Goal: Information Seeking & Learning: Learn about a topic

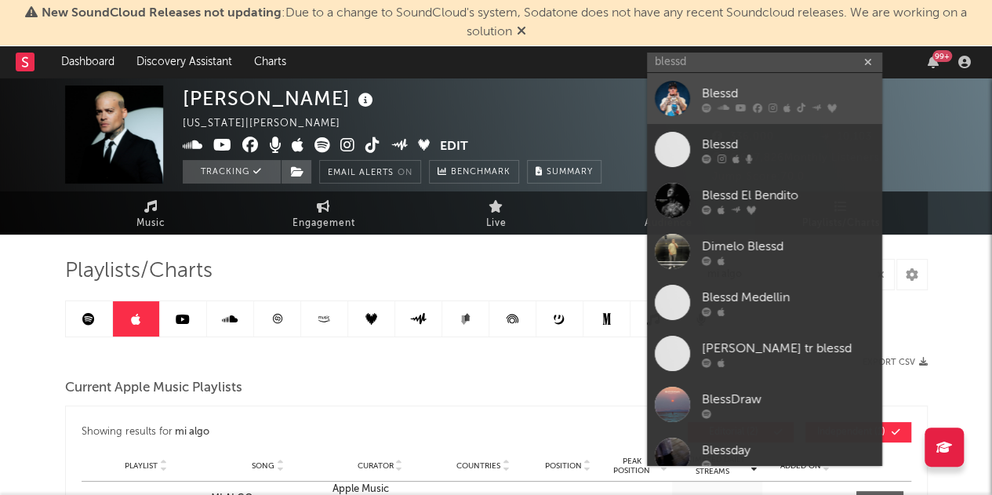
type input "blessd"
click at [772, 84] on div "Blessd" at bounding box center [788, 93] width 172 height 19
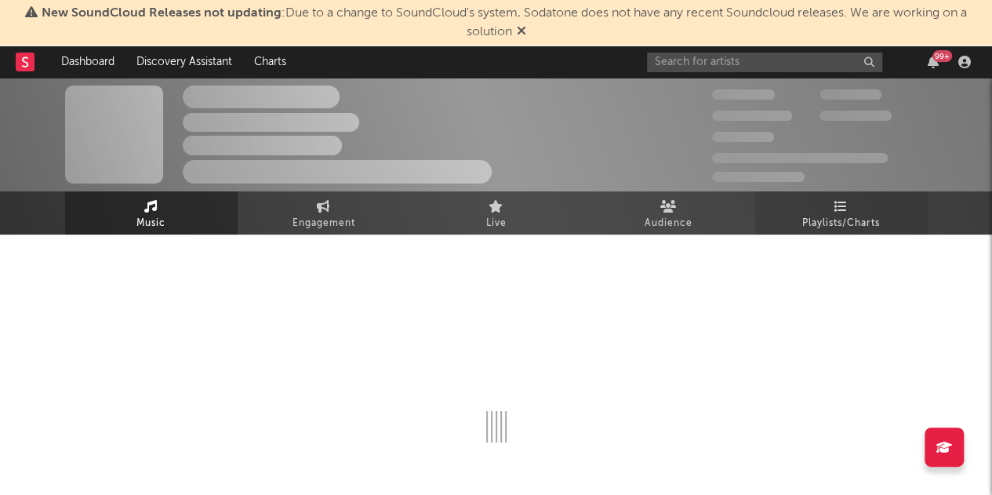
select select "6m"
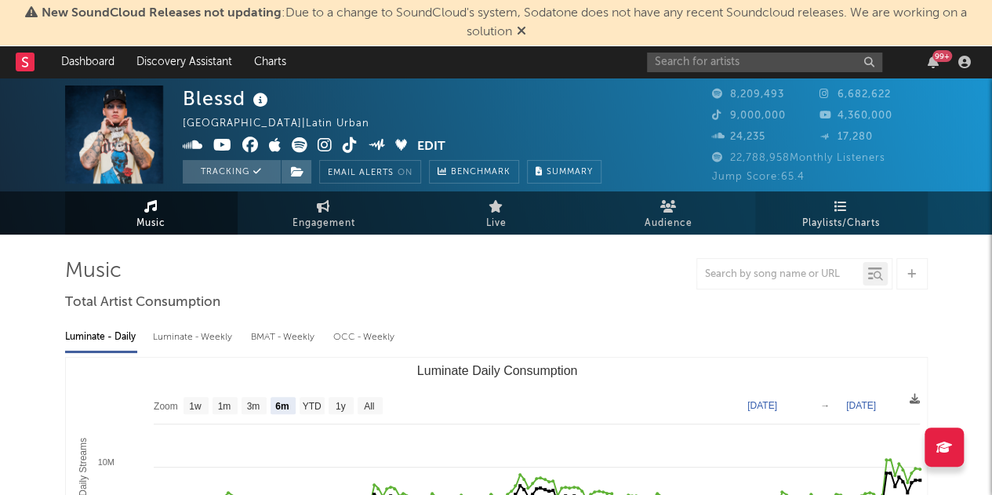
select select "6m"
click at [844, 208] on icon at bounding box center [840, 206] width 13 height 13
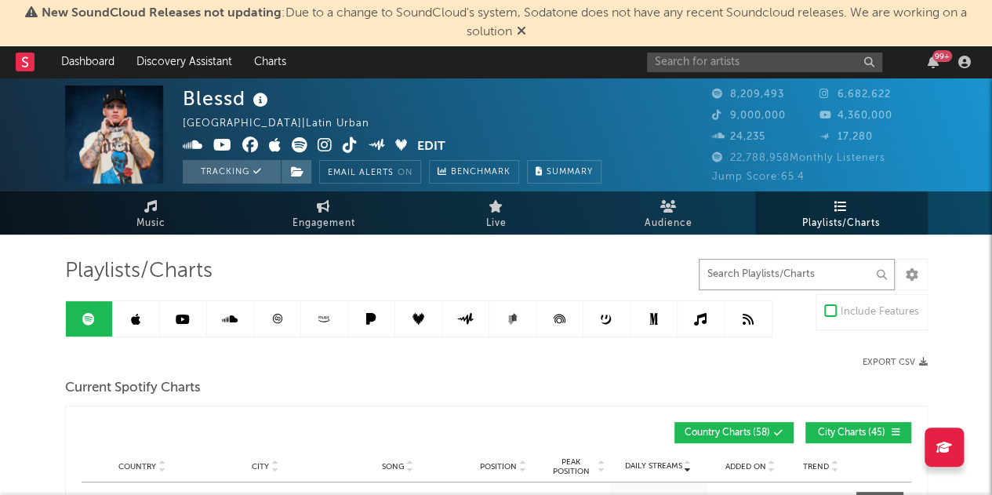
click at [780, 278] on input "text" at bounding box center [797, 274] width 196 height 31
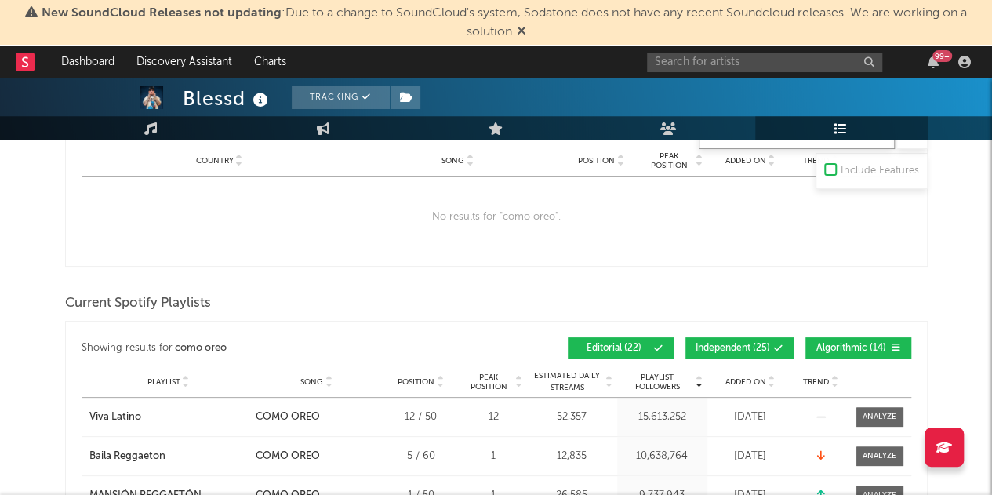
scroll to position [627, 0]
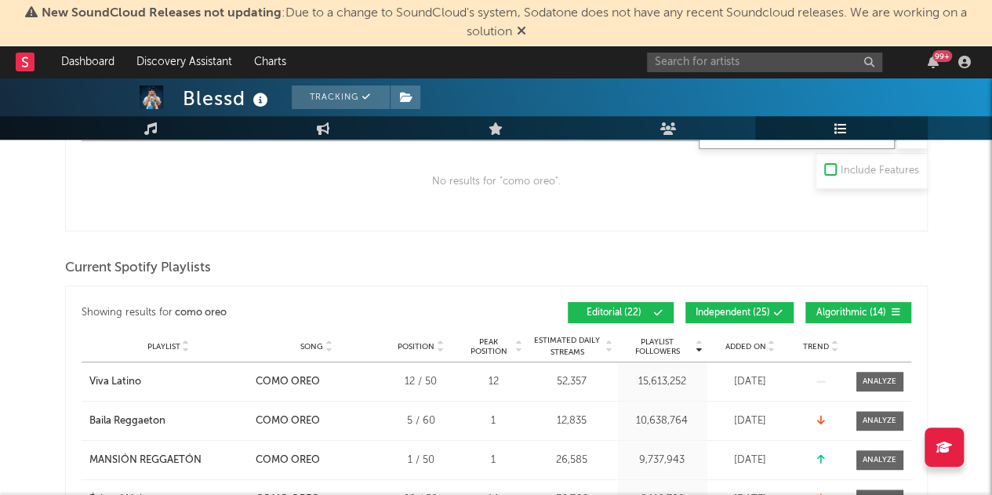
type input "como oreo"
click at [769, 350] on div "Playlist City Song Position Peak Position Estimated Daily Streams Playlist Foll…" at bounding box center [496, 346] width 829 height 31
click at [771, 347] on icon at bounding box center [772, 350] width 8 height 6
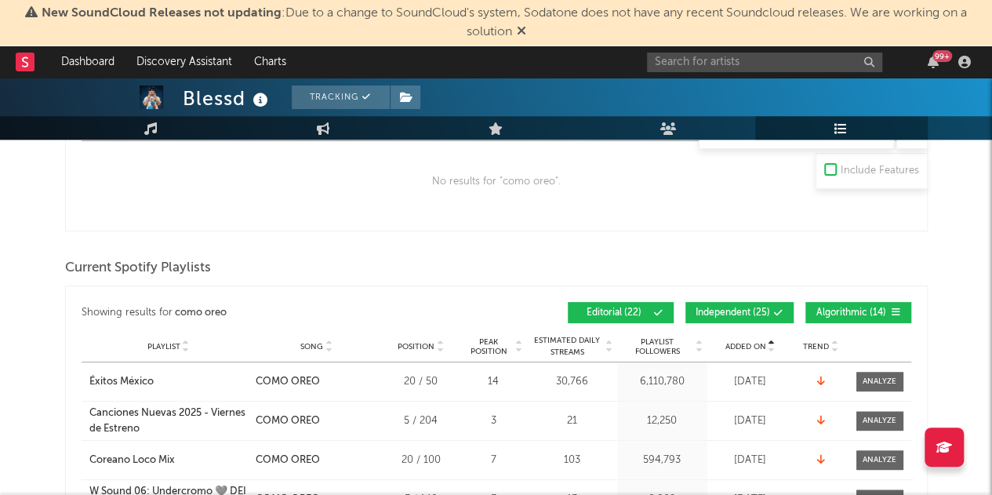
click at [771, 347] on icon at bounding box center [772, 350] width 8 height 6
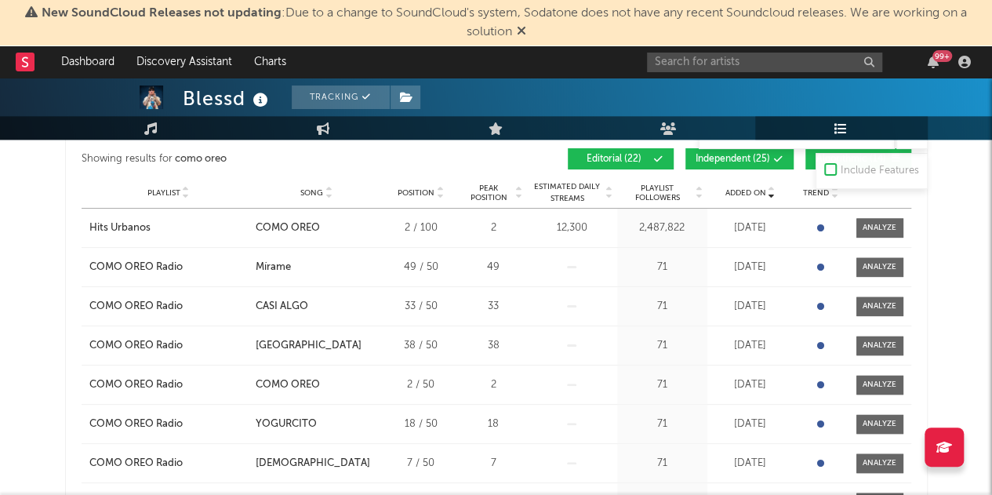
scroll to position [784, 0]
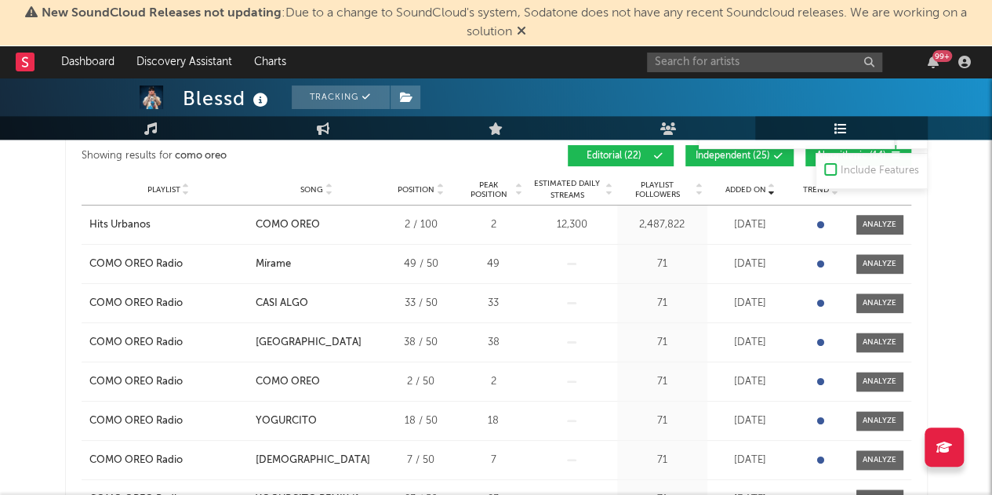
click at [734, 159] on button "Independent ( 25 )" at bounding box center [739, 155] width 108 height 21
click at [808, 158] on button "Algorithmic ( 14 )" at bounding box center [858, 155] width 106 height 21
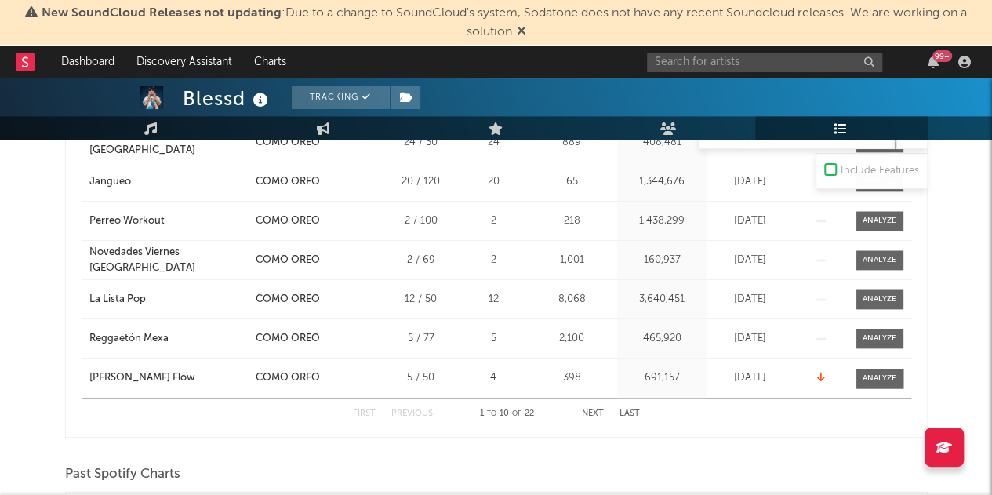
scroll to position [1019, 0]
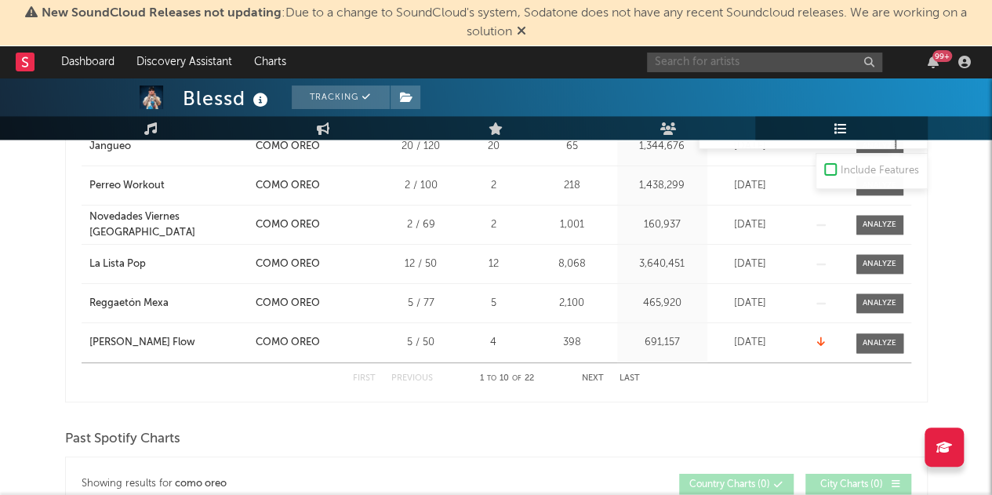
click at [734, 62] on input "text" at bounding box center [764, 63] width 235 height 20
type input "r"
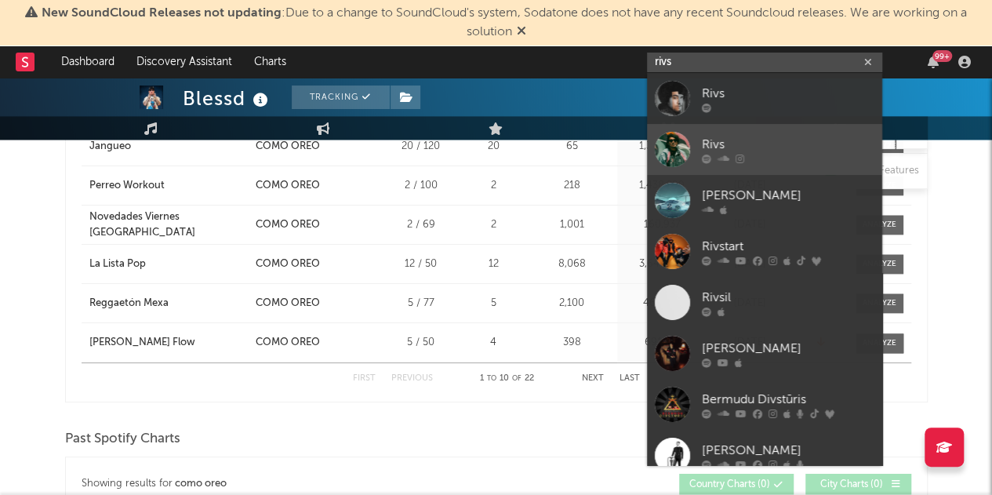
type input "rivs"
click at [789, 133] on link "Rivs" at bounding box center [764, 149] width 235 height 51
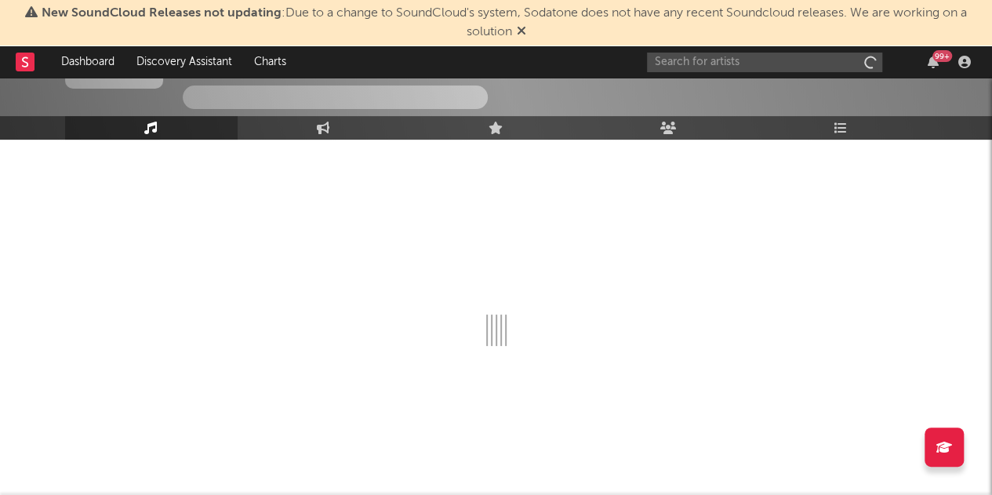
scroll to position [96, 0]
select select "1w"
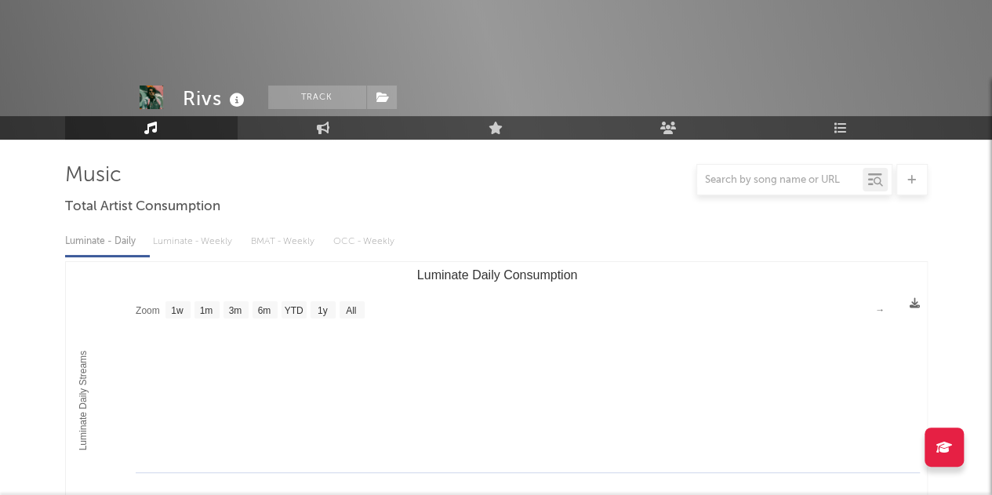
scroll to position [1019, 0]
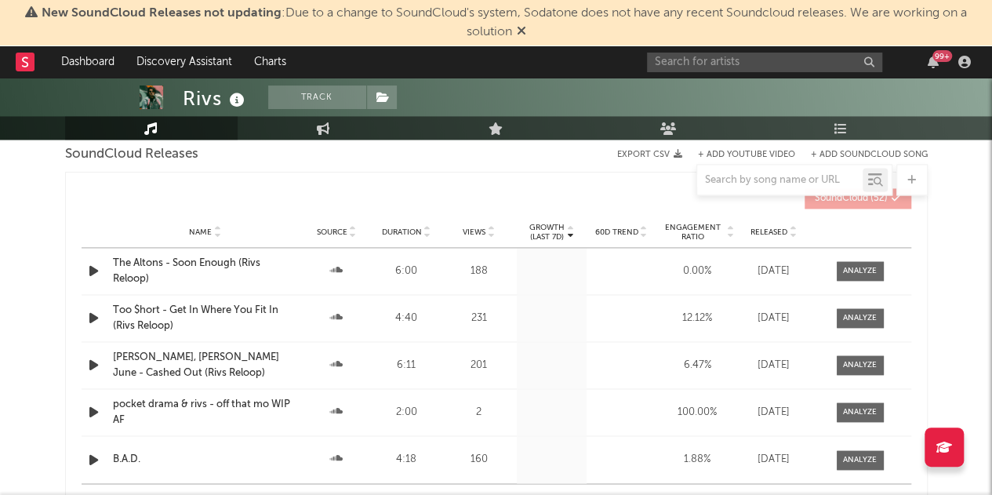
click at [523, 32] on icon at bounding box center [521, 30] width 9 height 13
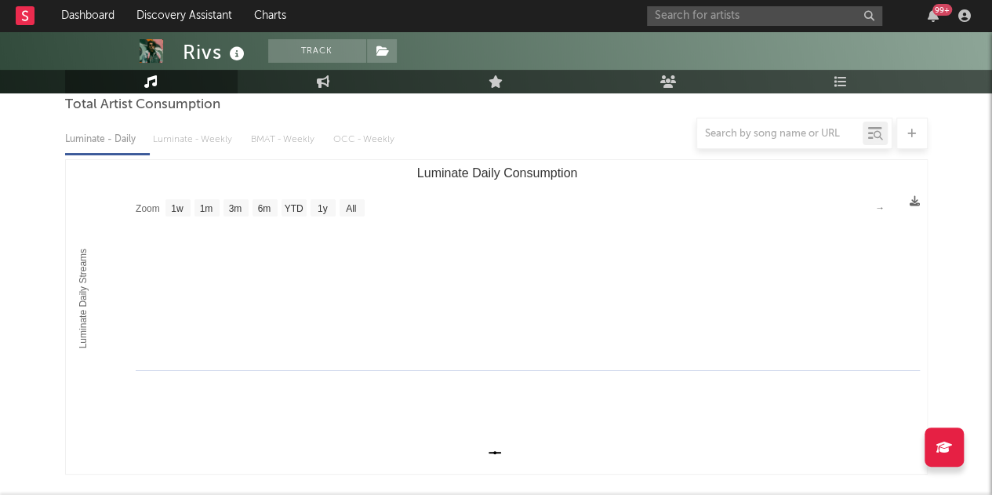
scroll to position [0, 0]
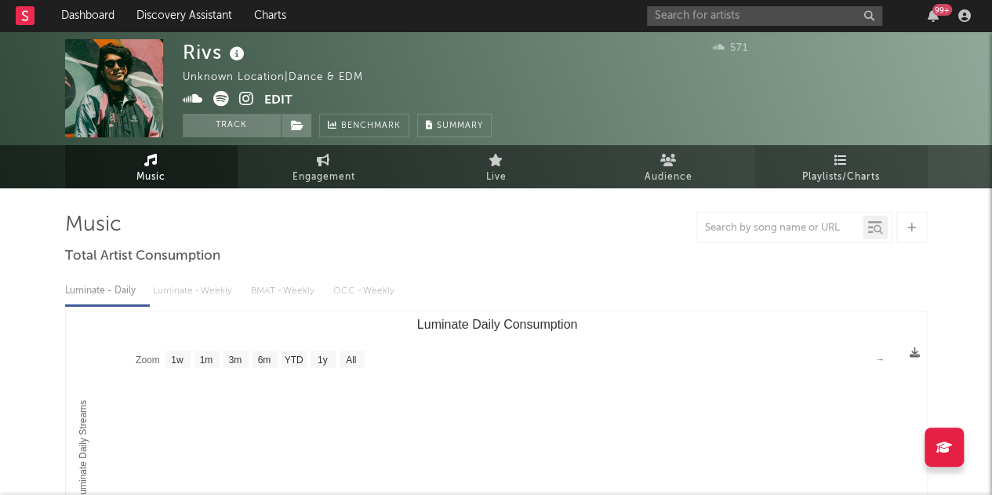
click at [826, 164] on link "Playlists/Charts" at bounding box center [841, 166] width 172 height 43
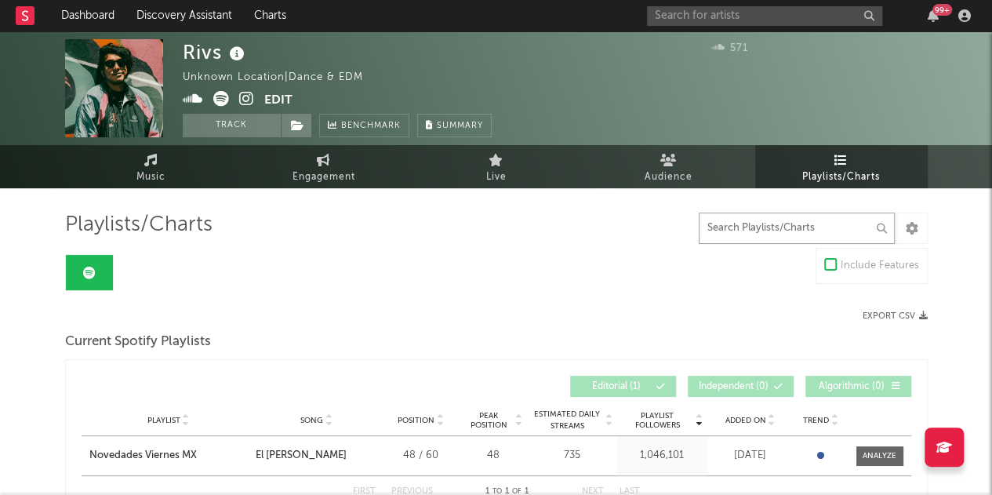
click at [754, 231] on input "text" at bounding box center [797, 227] width 196 height 31
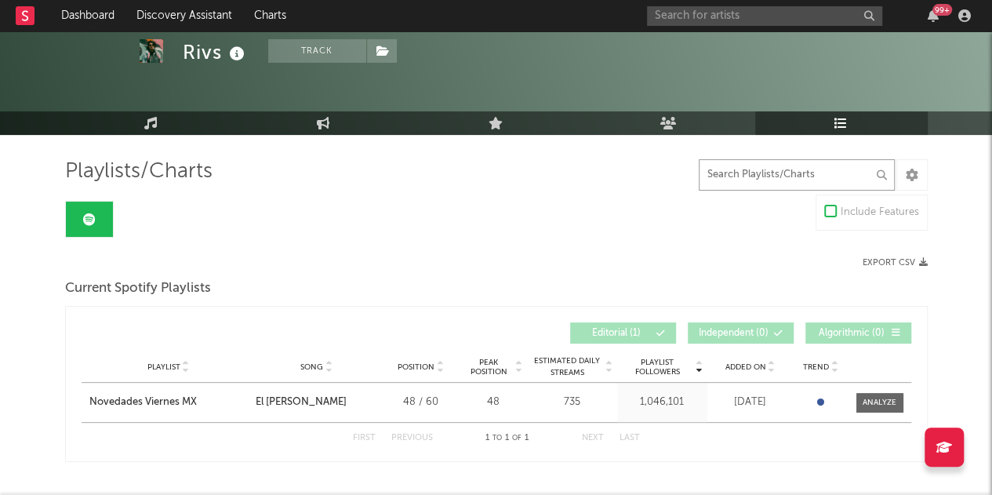
scroll to position [78, 0]
